Goal: Ask a question

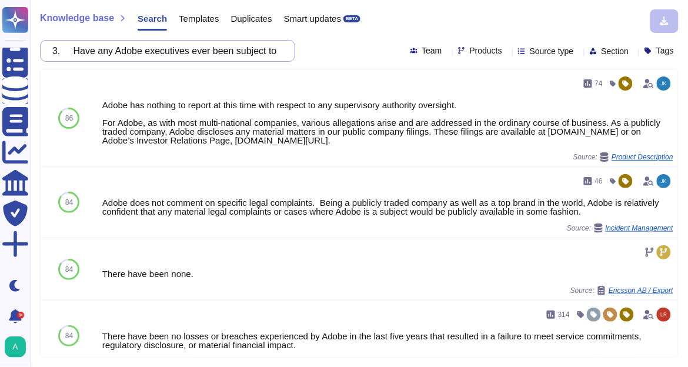
click at [116, 52] on input "3. Have any Adobe executives ever been subject to regulatory, criminal, or civi…" at bounding box center [164, 51] width 236 height 21
paste input "1. What are the performance implications of enabling AI features (e.g., latency…"
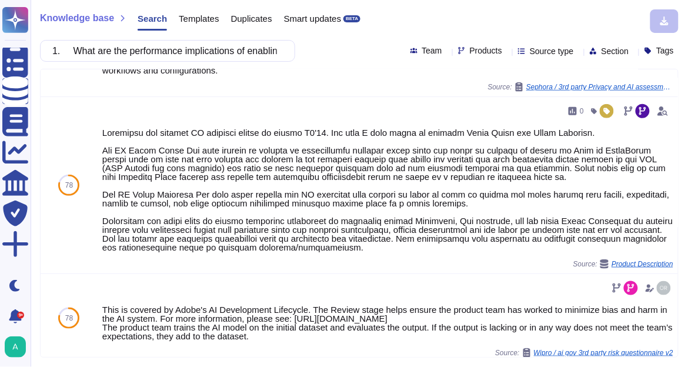
scroll to position [94, 0]
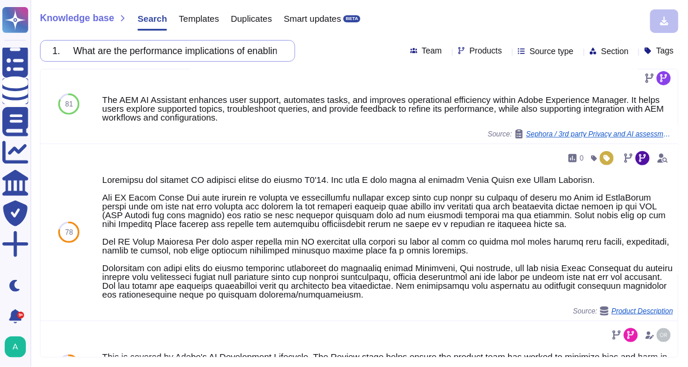
click at [142, 56] on input "1. What are the performance implications of enabling AI features (e.g., latency…" at bounding box center [164, 51] width 236 height 21
paste input "what are the deployment options for marketo"
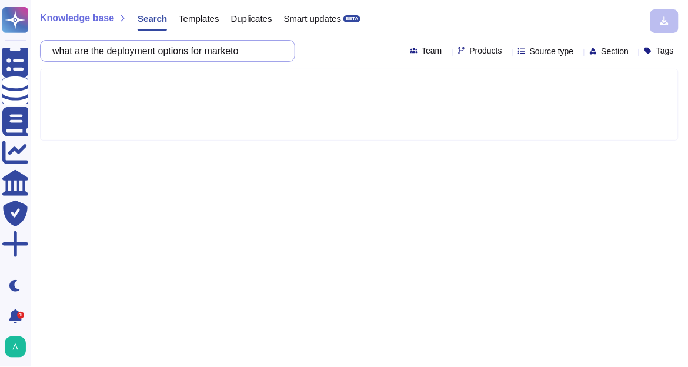
type input "what are the deployment options for marketo"
